Goal: Answer question/provide support

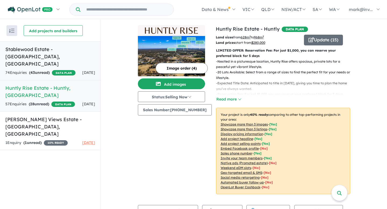
scroll to position [201, 0]
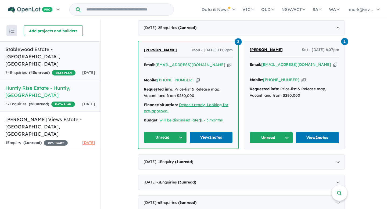
click at [45, 53] on h5 "Stablewood Estate - Benalla , VIC" at bounding box center [50, 57] width 90 height 22
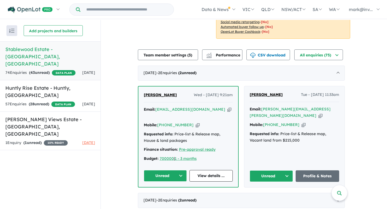
scroll to position [180, 0]
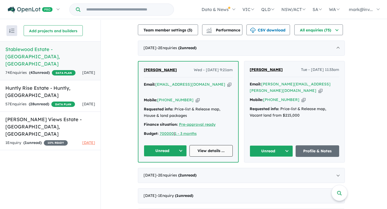
click at [209, 151] on link "View details ..." at bounding box center [210, 151] width 43 height 12
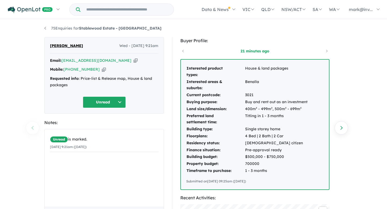
click at [133, 61] on icon "button" at bounding box center [135, 61] width 4 height 6
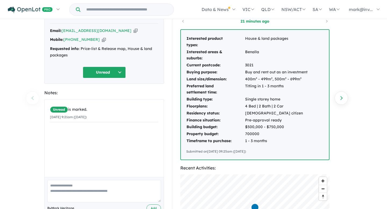
scroll to position [30, 0]
click at [61, 187] on textarea at bounding box center [104, 191] width 114 height 22
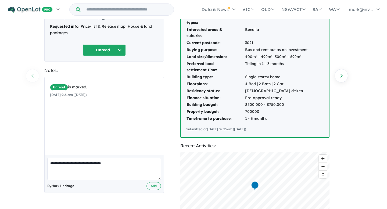
scroll to position [54, 0]
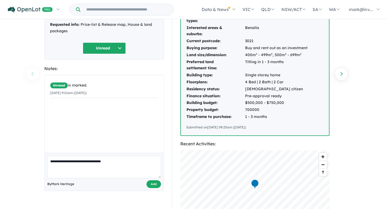
type textarea "**********"
click at [150, 183] on button "Add" at bounding box center [153, 184] width 15 height 8
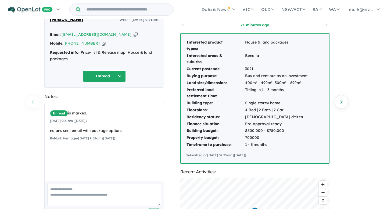
scroll to position [0, 0]
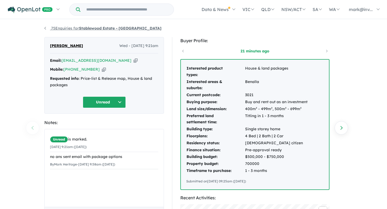
click at [45, 28] on link "75 Enquiries for Stablewood Estate - [GEOGRAPHIC_DATA]" at bounding box center [102, 28] width 117 height 5
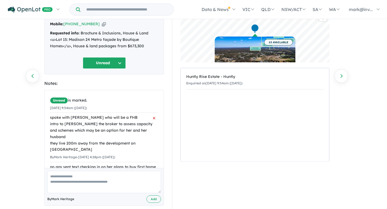
scroll to position [11, 0]
